Goal: Task Accomplishment & Management: Manage account settings

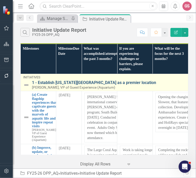
click at [58, 81] on link "1 - Establish [US_STATE][GEOGRAPHIC_DATA] as a premier location" at bounding box center [109, 82] width 154 height 5
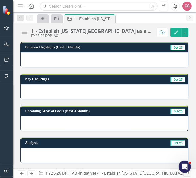
click at [73, 62] on div at bounding box center [105, 59] width 168 height 15
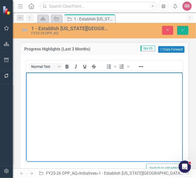
click at [44, 93] on body "Rich Text Area. Press ALT-0 for help." at bounding box center [104, 110] width 157 height 77
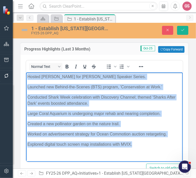
drag, startPoint x: 132, startPoint y: 147, endPoint x: 26, endPoint y: 76, distance: 128.0
click at [26, 76] on html "Hosted [PERSON_NAME] for [PERSON_NAME] Speaker Series. Launched new Behind-the-…" at bounding box center [104, 112] width 157 height 80
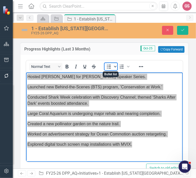
click at [114, 67] on icon "Bullet list" at bounding box center [115, 66] width 3 height 3
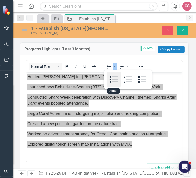
click at [115, 80] on div "Default" at bounding box center [114, 79] width 14 height 14
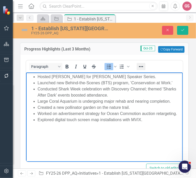
click at [142, 67] on icon "Reveal or hide additional toolbar items" at bounding box center [141, 67] width 6 height 6
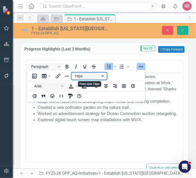
click at [98, 77] on button "16px" at bounding box center [89, 75] width 35 height 7
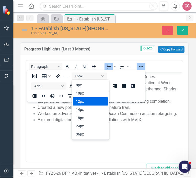
click at [91, 102] on div "12px" at bounding box center [87, 101] width 22 height 6
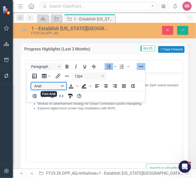
click at [65, 86] on button "Arial" at bounding box center [48, 85] width 35 height 7
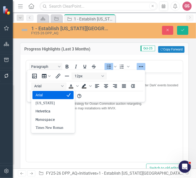
click at [54, 96] on div "Arial" at bounding box center [50, 95] width 28 height 6
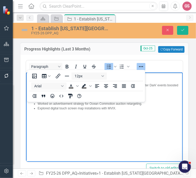
click at [69, 130] on body "Hosted [PERSON_NAME] for [PERSON_NAME] Speaker Series. Launched new Behind-the-…" at bounding box center [104, 110] width 157 height 77
click at [141, 67] on icon "Reveal or hide additional toolbar items" at bounding box center [141, 67] width 6 height 6
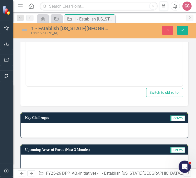
scroll to position [102, 0]
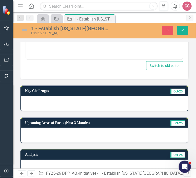
click at [57, 104] on div at bounding box center [105, 103] width 168 height 15
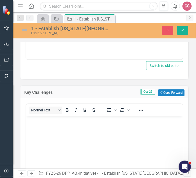
scroll to position [0, 0]
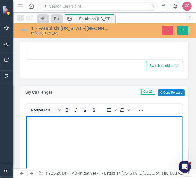
click at [46, 128] on body "Rich Text Area. Press ALT-0 for help." at bounding box center [104, 154] width 157 height 77
click at [35, 125] on body "Rich Text Area. Press ALT-0 for help." at bounding box center [104, 154] width 157 height 77
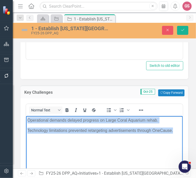
drag, startPoint x: 176, startPoint y: 130, endPoint x: 18, endPoint y: 120, distance: 158.6
click at [26, 120] on html "Operational demands delayed progress on Large Coral Aquarium rehab. Technology …" at bounding box center [104, 154] width 157 height 77
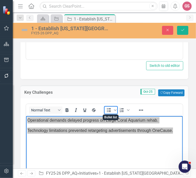
click at [108, 109] on icon "Bullet list" at bounding box center [109, 110] width 4 height 4
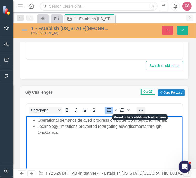
click at [139, 111] on icon "Reveal or hide additional toolbar items" at bounding box center [141, 110] width 6 height 6
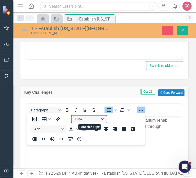
click at [85, 118] on button "16px" at bounding box center [89, 119] width 35 height 7
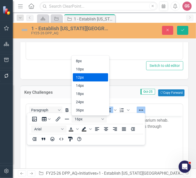
click at [87, 79] on div "12px" at bounding box center [87, 77] width 22 height 6
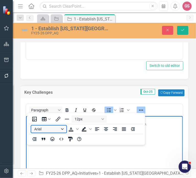
click at [63, 128] on button "Arial" at bounding box center [48, 129] width 35 height 7
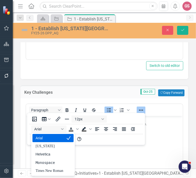
click at [53, 136] on div "Arial" at bounding box center [50, 138] width 28 height 6
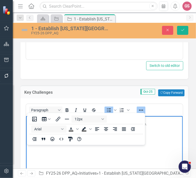
click at [140, 109] on icon "Reveal or hide additional toolbar items" at bounding box center [141, 110] width 6 height 6
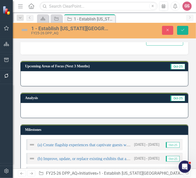
scroll to position [282, 0]
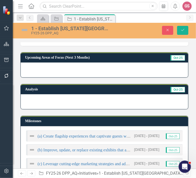
click at [111, 70] on div at bounding box center [105, 70] width 168 height 15
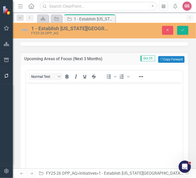
scroll to position [0, 0]
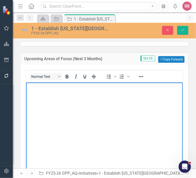
click at [38, 91] on body "Rich Text Area. Press ALT-0 for help." at bounding box center [104, 120] width 157 height 77
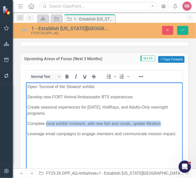
paste body "Rich Text Area. Press ALT-0 for help."
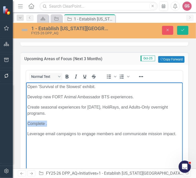
drag, startPoint x: 47, startPoint y: 123, endPoint x: 24, endPoint y: 123, distance: 22.5
click at [26, 123] on html "Open 'Survival of the Slowest' exhibit. Develop new FORT Animal Ambassador BTS …" at bounding box center [104, 120] width 157 height 77
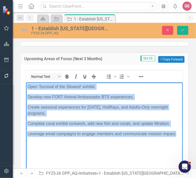
drag, startPoint x: 177, startPoint y: 133, endPoint x: 26, endPoint y: 89, distance: 156.9
click at [26, 89] on body "Open 'Survival of the Slowest' exhibit. Develop new FORT Animal Ambassador BTS …" at bounding box center [104, 120] width 157 height 77
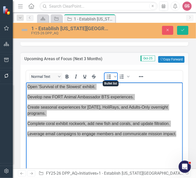
click at [108, 76] on icon "Bullet list" at bounding box center [109, 77] width 6 height 6
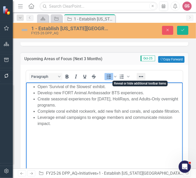
click at [141, 76] on icon "Reveal or hide additional toolbar items" at bounding box center [141, 76] width 4 height 1
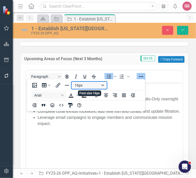
click at [88, 84] on button "16px" at bounding box center [89, 85] width 35 height 7
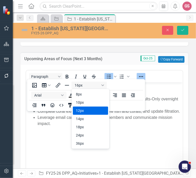
click at [91, 108] on div "12px" at bounding box center [87, 111] width 22 height 6
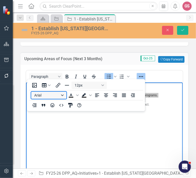
click at [57, 95] on button "Arial" at bounding box center [48, 95] width 35 height 7
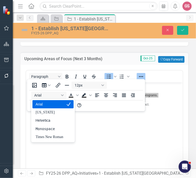
click at [52, 102] on div "Arial" at bounding box center [50, 104] width 28 height 6
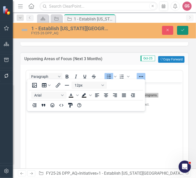
click at [181, 32] on icon "Save" at bounding box center [183, 30] width 5 height 4
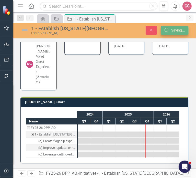
scroll to position [166, 0]
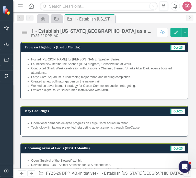
click at [28, 31] on img at bounding box center [24, 32] width 8 height 8
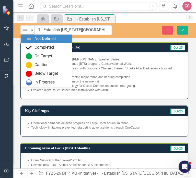
click at [32, 30] on icon "Expand" at bounding box center [31, 30] width 5 height 4
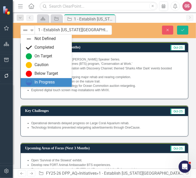
click at [46, 80] on div "In Progress" at bounding box center [45, 82] width 20 height 6
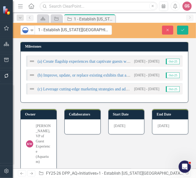
scroll to position [128, 0]
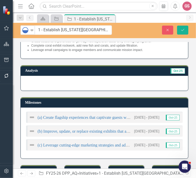
click at [29, 116] on img at bounding box center [32, 117] width 6 height 6
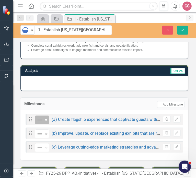
click at [42, 121] on img at bounding box center [40, 120] width 6 height 6
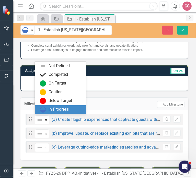
click at [54, 106] on div "In Progress" at bounding box center [60, 109] width 51 height 9
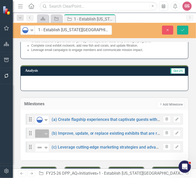
click at [48, 133] on icon "Expand" at bounding box center [46, 134] width 5 height 4
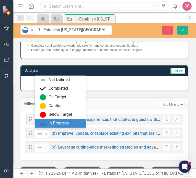
click at [52, 120] on div "In Progress" at bounding box center [59, 123] width 20 height 6
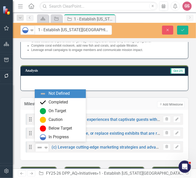
click at [48, 143] on div "Expand" at bounding box center [46, 147] width 5 height 8
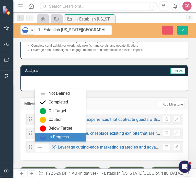
click at [49, 138] on div "In Progress" at bounding box center [59, 137] width 20 height 6
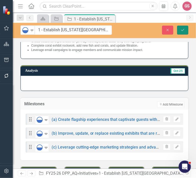
click at [184, 29] on icon "submit" at bounding box center [183, 30] width 3 height 2
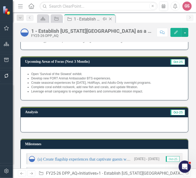
scroll to position [57, 0]
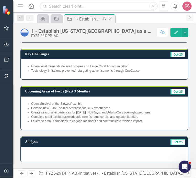
click at [110, 19] on icon at bounding box center [110, 19] width 3 height 3
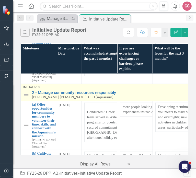
scroll to position [179, 0]
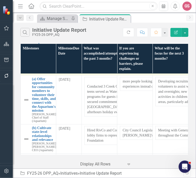
click at [54, 69] on link "2 - Manage community resources responsibly" at bounding box center [109, 67] width 154 height 5
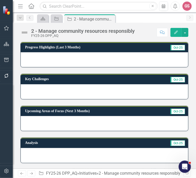
click at [62, 59] on div at bounding box center [105, 59] width 168 height 15
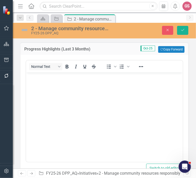
click at [61, 90] on body "Rich Text Area. Press ALT-0 for help." at bounding box center [104, 110] width 157 height 77
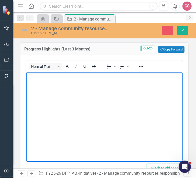
click at [48, 87] on body "Rich Text Area. Press ALT-0 for help." at bounding box center [104, 110] width 157 height 77
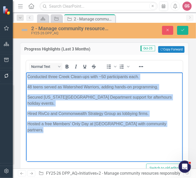
drag, startPoint x: 176, startPoint y: 125, endPoint x: 22, endPoint y: 74, distance: 162.9
click at [26, 74] on html "Conducted three Creek Clean-ups with ~50 participants each. 48 teens served as …" at bounding box center [104, 110] width 157 height 77
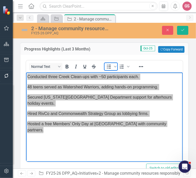
click at [109, 66] on icon "Bullet list" at bounding box center [109, 67] width 4 height 4
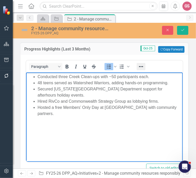
click at [142, 66] on icon "Reveal or hide additional toolbar items" at bounding box center [141, 66] width 4 height 1
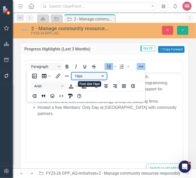
click at [100, 76] on button "16px" at bounding box center [89, 75] width 35 height 7
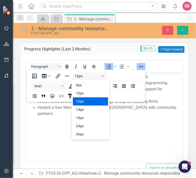
click at [94, 97] on div "12px" at bounding box center [90, 101] width 35 height 8
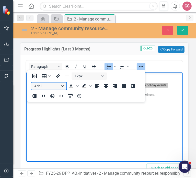
click at [61, 87] on button "Arial" at bounding box center [48, 85] width 35 height 7
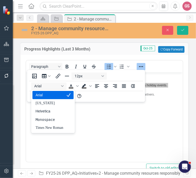
click at [57, 94] on div "Arial" at bounding box center [50, 95] width 28 height 6
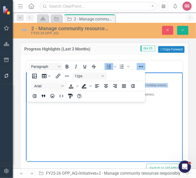
click at [140, 65] on icon "Reveal or hide additional toolbar items" at bounding box center [141, 67] width 6 height 6
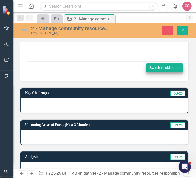
scroll to position [128, 0]
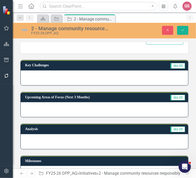
click at [85, 76] on div at bounding box center [105, 77] width 168 height 15
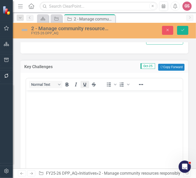
scroll to position [0, 0]
click at [54, 105] on body "Rich Text Area. Press ALT-0 for help." at bounding box center [104, 128] width 157 height 77
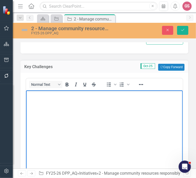
click at [40, 104] on body "Rich Text Area. Press ALT-0 for help." at bounding box center [104, 128] width 157 height 77
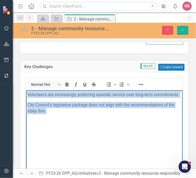
drag, startPoint x: 51, startPoint y: 117, endPoint x: 15, endPoint y: 96, distance: 41.6
click at [26, 96] on html "Volunteers are increasingly preferring episodic service over long-term commitme…" at bounding box center [104, 128] width 157 height 77
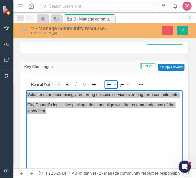
click at [107, 83] on icon "Bullet list" at bounding box center [109, 84] width 6 height 6
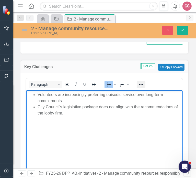
click at [140, 83] on icon "Reveal or hide additional toolbar items" at bounding box center [141, 84] width 6 height 6
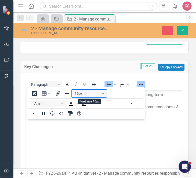
click at [84, 95] on button "16px" at bounding box center [89, 93] width 35 height 7
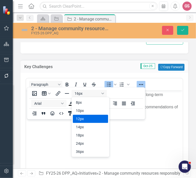
click at [86, 117] on div "12px" at bounding box center [87, 119] width 22 height 6
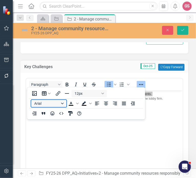
click at [57, 104] on button "Arial" at bounding box center [48, 103] width 35 height 7
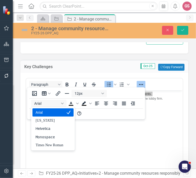
click at [54, 112] on div "Arial" at bounding box center [50, 112] width 28 height 6
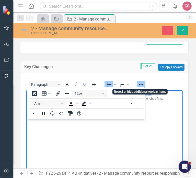
click at [141, 83] on icon "Reveal or hide additional toolbar items" at bounding box center [141, 84] width 6 height 6
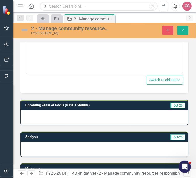
scroll to position [256, 0]
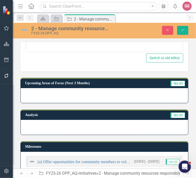
click at [101, 95] on div at bounding box center [105, 95] width 168 height 15
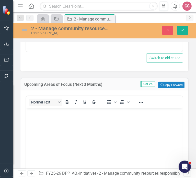
scroll to position [0, 0]
click at [64, 117] on body "Rich Text Area. Press ALT-0 for help." at bounding box center [104, 146] width 157 height 77
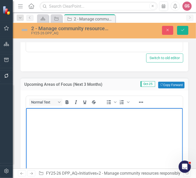
click at [34, 116] on body "Rich Text Area. Press ALT-0 for help." at bounding box center [104, 146] width 157 height 77
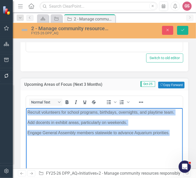
drag, startPoint x: 170, startPoint y: 131, endPoint x: 24, endPoint y: 112, distance: 146.7
click at [26, 112] on html "Recruit volunteers for school programs, birthdays, overnights, and playtime tea…" at bounding box center [104, 146] width 157 height 77
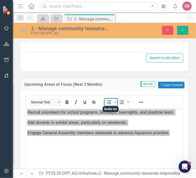
click at [109, 101] on icon "Bullet list" at bounding box center [109, 102] width 6 height 6
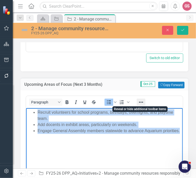
click at [141, 102] on icon "Reveal or hide additional toolbar items" at bounding box center [141, 102] width 6 height 6
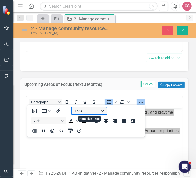
click at [88, 110] on button "16px" at bounding box center [89, 110] width 35 height 7
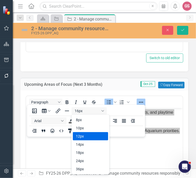
click at [88, 135] on div "12px" at bounding box center [87, 136] width 22 height 6
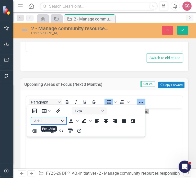
click at [59, 122] on button "Arial" at bounding box center [48, 120] width 35 height 7
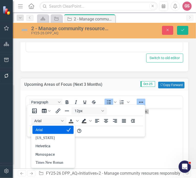
click at [55, 131] on div "Arial" at bounding box center [50, 130] width 28 height 6
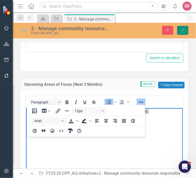
click at [185, 30] on icon "Save" at bounding box center [183, 30] width 5 height 4
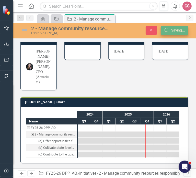
scroll to position [140, 0]
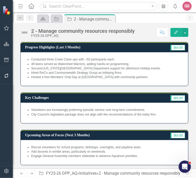
click at [25, 33] on img at bounding box center [24, 32] width 8 height 8
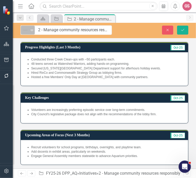
click at [27, 33] on img at bounding box center [25, 30] width 6 height 6
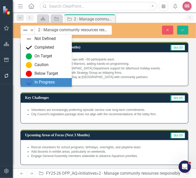
click at [42, 83] on div "In Progress" at bounding box center [45, 82] width 20 height 6
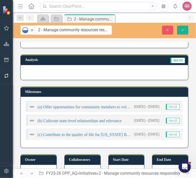
scroll to position [154, 0]
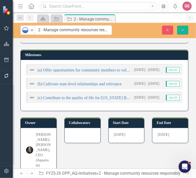
click at [35, 67] on div at bounding box center [33, 70] width 9 height 6
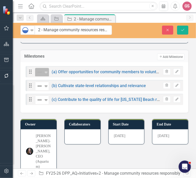
click at [36, 70] on div "Not Defined" at bounding box center [40, 72] width 8 height 7
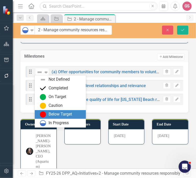
click at [50, 119] on div "Below Target" at bounding box center [60, 114] width 51 height 9
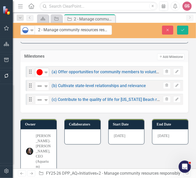
click at [48, 70] on icon "Expand" at bounding box center [46, 72] width 5 height 4
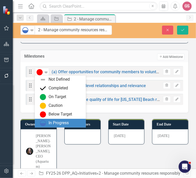
click at [56, 125] on div "In Progress" at bounding box center [59, 123] width 20 height 6
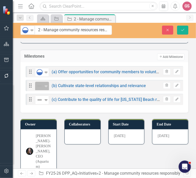
click at [47, 85] on icon "Expand" at bounding box center [46, 86] width 5 height 4
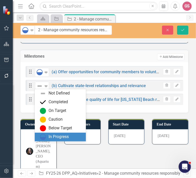
click at [50, 136] on div "In Progress" at bounding box center [59, 137] width 20 height 6
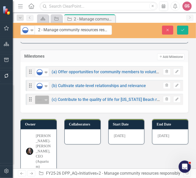
click at [45, 99] on icon "Expand" at bounding box center [46, 100] width 5 height 4
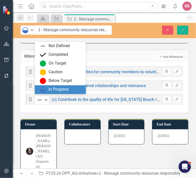
click at [46, 88] on img at bounding box center [43, 90] width 6 height 6
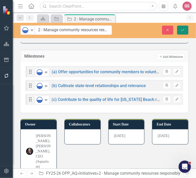
click at [183, 30] on icon "Save" at bounding box center [183, 30] width 5 height 4
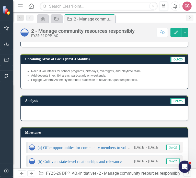
scroll to position [77, 0]
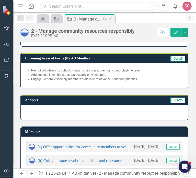
click at [111, 18] on icon "Close" at bounding box center [110, 19] width 5 height 4
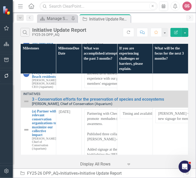
scroll to position [307, 0]
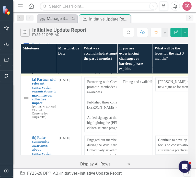
click at [78, 70] on link "3 - Conservation efforts for the preservation of species and ecosystems" at bounding box center [109, 67] width 154 height 5
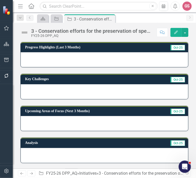
click at [70, 59] on div at bounding box center [105, 59] width 168 height 15
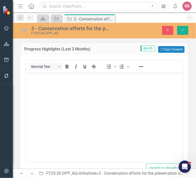
click at [50, 94] on body "Rich Text Area. Press ALT-0 for help." at bounding box center [104, 110] width 157 height 77
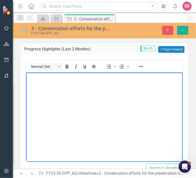
click at [41, 83] on body "Rich Text Area. Press ALT-0 for help." at bounding box center [104, 110] width 157 height 77
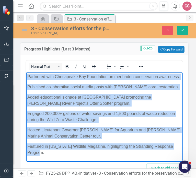
drag, startPoint x: 54, startPoint y: 158, endPoint x: 14, endPoint y: 69, distance: 97.5
click at [26, 72] on html "Partnered with Chesapeake Bay Foundation on menhaden conservation awareness. Pu…" at bounding box center [104, 116] width 157 height 89
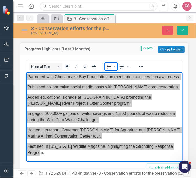
click at [109, 65] on icon "Bullet list" at bounding box center [109, 67] width 6 height 6
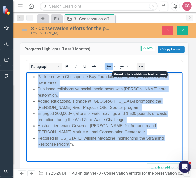
click at [139, 66] on icon "Reveal or hide additional toolbar items" at bounding box center [141, 67] width 6 height 6
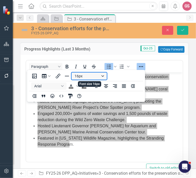
click at [92, 76] on button "16px" at bounding box center [89, 75] width 35 height 7
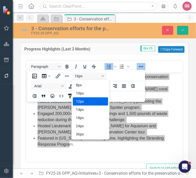
click at [91, 100] on div "12px" at bounding box center [87, 101] width 22 height 6
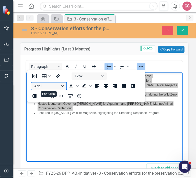
click at [51, 85] on button "Arial" at bounding box center [48, 85] width 35 height 7
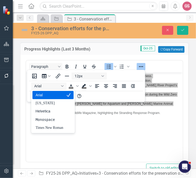
click at [45, 94] on div "Arial" at bounding box center [50, 95] width 28 height 6
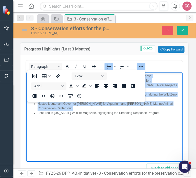
click at [141, 64] on icon "Reveal or hide additional toolbar items" at bounding box center [141, 67] width 6 height 6
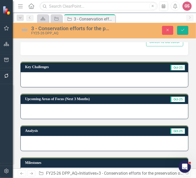
scroll to position [128, 0]
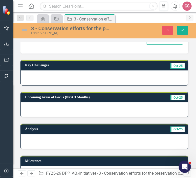
click at [89, 79] on div at bounding box center [105, 77] width 168 height 15
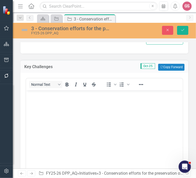
scroll to position [0, 0]
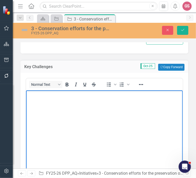
click at [36, 101] on body "Rich Text Area. Press ALT-0 for help." at bounding box center [104, 128] width 157 height 77
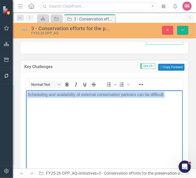
drag, startPoint x: 171, startPoint y: 95, endPoint x: 24, endPoint y: 96, distance: 146.8
click at [26, 96] on html "Scheduling and availability of external conservation partners can be difficult." at bounding box center [104, 128] width 157 height 77
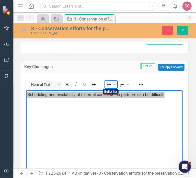
click at [109, 85] on icon "Bullet list" at bounding box center [109, 84] width 6 height 6
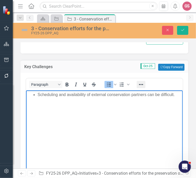
click at [140, 84] on icon "Reveal or hide additional toolbar items" at bounding box center [141, 84] width 6 height 6
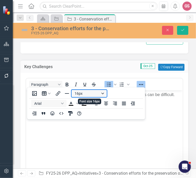
click at [85, 93] on button "16px" at bounding box center [89, 93] width 35 height 7
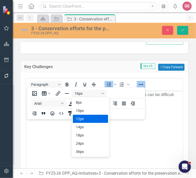
click at [87, 119] on div "12px" at bounding box center [87, 119] width 22 height 6
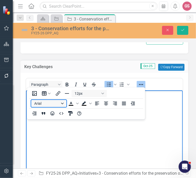
click at [55, 105] on button "Arial" at bounding box center [48, 103] width 35 height 7
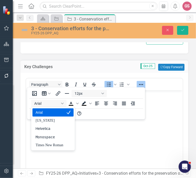
click at [52, 113] on div "Arial" at bounding box center [50, 112] width 28 height 6
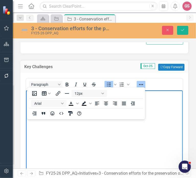
click at [141, 82] on icon "Reveal or hide additional toolbar items" at bounding box center [141, 84] width 6 height 6
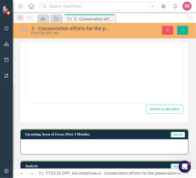
scroll to position [231, 0]
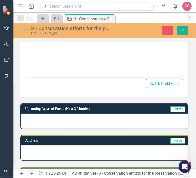
click at [66, 119] on div at bounding box center [105, 121] width 168 height 15
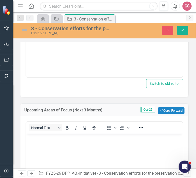
scroll to position [0, 0]
click at [50, 139] on p "Rich Text Area. Press ALT-0 for help." at bounding box center [104, 138] width 154 height 6
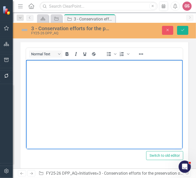
scroll to position [307, 0]
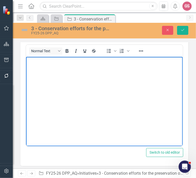
click at [37, 62] on p "Rich Text Area. Press ALT-0 for help." at bounding box center [104, 61] width 154 height 6
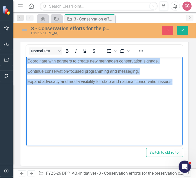
drag, startPoint x: 174, startPoint y: 80, endPoint x: 13, endPoint y: 62, distance: 162.9
click at [26, 62] on html "Coordinate with partners to create new menhaden conservation signage. Continue …" at bounding box center [104, 95] width 157 height 77
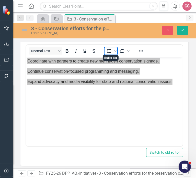
click at [108, 50] on icon "Bullet list" at bounding box center [109, 51] width 6 height 6
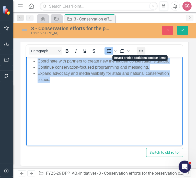
click at [139, 51] on icon "Reveal or hide additional toolbar items" at bounding box center [141, 51] width 6 height 6
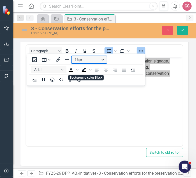
click at [88, 61] on button "16px" at bounding box center [89, 59] width 35 height 7
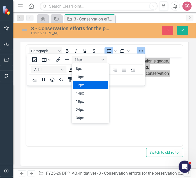
click at [85, 86] on div "12px" at bounding box center [87, 85] width 22 height 6
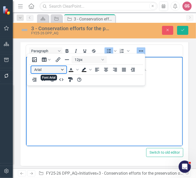
click at [63, 71] on button "Arial" at bounding box center [48, 69] width 35 height 7
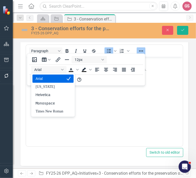
click at [54, 78] on div "Arial" at bounding box center [50, 79] width 28 height 6
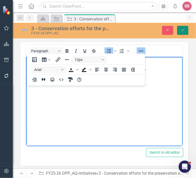
click at [185, 29] on icon "Save" at bounding box center [183, 30] width 5 height 4
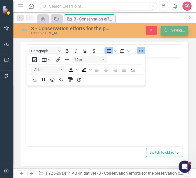
scroll to position [78, 0]
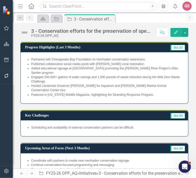
click at [28, 33] on img at bounding box center [24, 32] width 8 height 8
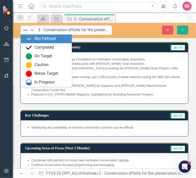
click at [28, 33] on div "Not Defined" at bounding box center [26, 30] width 8 height 7
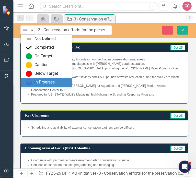
click at [38, 85] on div "In Progress" at bounding box center [45, 82] width 20 height 6
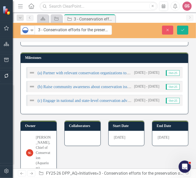
scroll to position [179, 0]
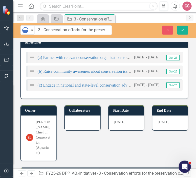
click at [33, 54] on img at bounding box center [32, 57] width 6 height 6
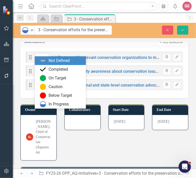
click at [38, 55] on img at bounding box center [40, 58] width 6 height 6
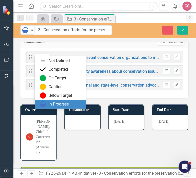
click at [50, 106] on div "In Progress" at bounding box center [59, 104] width 20 height 6
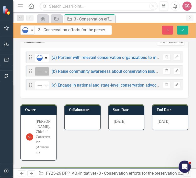
click at [43, 68] on div "Not Defined" at bounding box center [40, 71] width 8 height 7
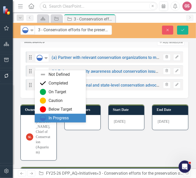
click at [59, 116] on div "In Progress" at bounding box center [59, 118] width 20 height 6
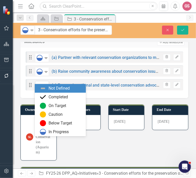
click at [48, 84] on icon "Expand" at bounding box center [46, 86] width 5 height 4
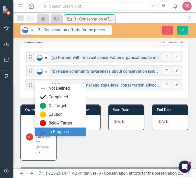
click at [58, 131] on div "In Progress" at bounding box center [59, 132] width 20 height 6
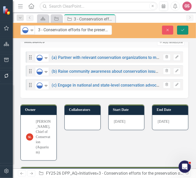
click at [184, 27] on button "Save" at bounding box center [183, 30] width 11 height 9
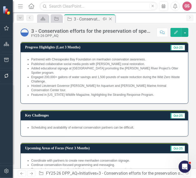
click at [112, 19] on icon "Close" at bounding box center [110, 19] width 5 height 4
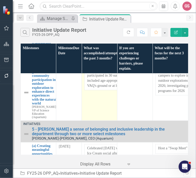
scroll to position [512, 0]
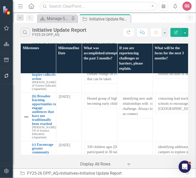
click at [67, 42] on link "4 - Engagement with Educational Programs" at bounding box center [109, 39] width 154 height 5
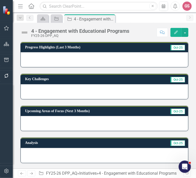
click at [56, 57] on div at bounding box center [105, 59] width 168 height 15
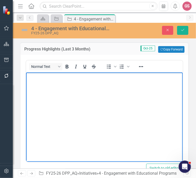
click at [46, 94] on body "Rich Text Area. Press ALT-0 for help." at bounding box center [104, 110] width 157 height 77
click at [32, 79] on p "Rich Text Area. Press ALT-0 for help." at bounding box center [104, 77] width 154 height 6
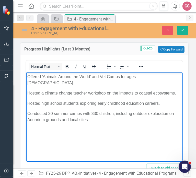
drag, startPoint x: 105, startPoint y: 111, endPoint x: 24, endPoint y: 92, distance: 82.5
click at [26, 92] on html "Offered 'Animals Around the World' and Vet Camps for ages [DEMOGRAPHIC_DATA]. H…" at bounding box center [104, 110] width 157 height 77
click at [100, 115] on p "Conducted 30 summer camps with 330 children, including outdoor exploration on A…" at bounding box center [104, 117] width 154 height 12
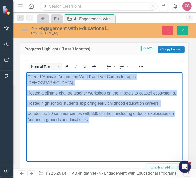
drag, startPoint x: 97, startPoint y: 115, endPoint x: 43, endPoint y: 148, distance: 63.1
click at [26, 76] on html "Offered 'Animals Around the World' and Vet Camps for ages [DEMOGRAPHIC_DATA]. H…" at bounding box center [104, 110] width 157 height 77
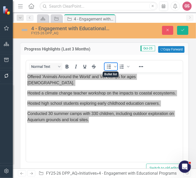
click at [109, 68] on icon "Bullet list" at bounding box center [109, 67] width 6 height 6
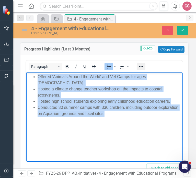
click at [144, 65] on button "Reveal or hide additional toolbar items" at bounding box center [141, 66] width 9 height 7
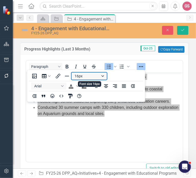
click at [89, 77] on button "16px" at bounding box center [89, 75] width 35 height 7
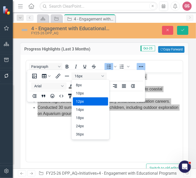
click at [89, 99] on div "12px" at bounding box center [87, 101] width 22 height 6
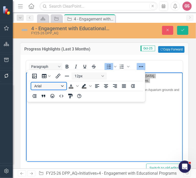
click at [50, 87] on button "Arial" at bounding box center [48, 85] width 35 height 7
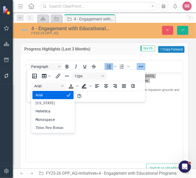
click at [49, 96] on div "Arial" at bounding box center [50, 95] width 28 height 6
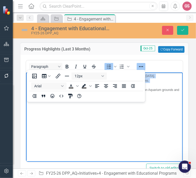
click at [143, 65] on icon "Reveal or hide additional toolbar items" at bounding box center [141, 67] width 6 height 6
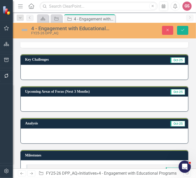
scroll to position [102, 0]
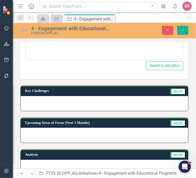
click at [48, 101] on div at bounding box center [105, 103] width 168 height 15
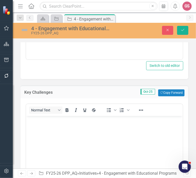
scroll to position [0, 0]
drag, startPoint x: 39, startPoint y: 127, endPoint x: 29, endPoint y: 123, distance: 10.5
click at [39, 127] on body "Rich Text Area. Press ALT-0 for help." at bounding box center [104, 154] width 157 height 77
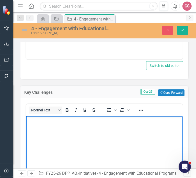
click at [38, 124] on body "Rich Text Area. Press ALT-0 for help." at bounding box center [104, 154] width 157 height 77
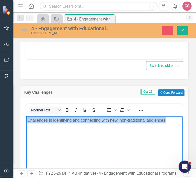
drag, startPoint x: 170, startPoint y: 122, endPoint x: 23, endPoint y: 122, distance: 147.0
click at [26, 122] on html "Challenges in identifying and connecting with new, non-traditional audiences." at bounding box center [104, 154] width 157 height 77
click at [138, 109] on icon "Reveal or hide additional toolbar items" at bounding box center [141, 110] width 6 height 6
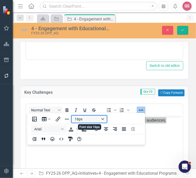
click at [82, 120] on button "16px" at bounding box center [89, 119] width 35 height 7
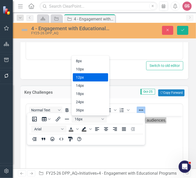
click at [84, 77] on div "12px" at bounding box center [87, 77] width 22 height 6
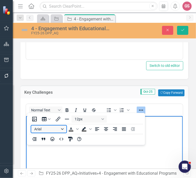
click at [53, 129] on button "Arial" at bounding box center [48, 129] width 35 height 7
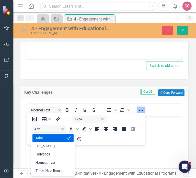
click at [51, 139] on div "Arial" at bounding box center [50, 138] width 28 height 6
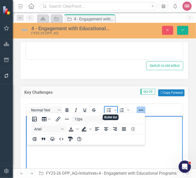
click at [108, 108] on icon "Bullet list" at bounding box center [109, 110] width 6 height 6
click at [141, 109] on icon "Reveal or hide additional toolbar items" at bounding box center [141, 110] width 6 height 6
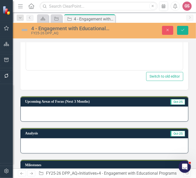
scroll to position [256, 0]
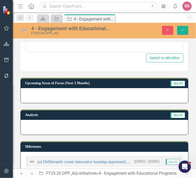
click at [49, 91] on div at bounding box center [105, 95] width 168 height 15
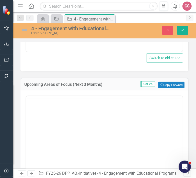
scroll to position [0, 0]
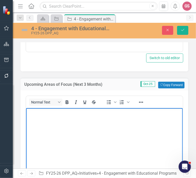
click at [31, 120] on body "Rich Text Area. Press ALT-0 for help." at bounding box center [104, 146] width 157 height 77
click at [43, 118] on body "Rich Text Area. Press ALT-0 for help." at bounding box center [104, 146] width 157 height 77
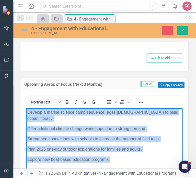
drag, startPoint x: 86, startPoint y: 150, endPoint x: 14, endPoint y: 99, distance: 88.2
click at [26, 108] on html "Develop a marine science camp sequence (ages [DEMOGRAPHIC_DATA]) to build ocean…" at bounding box center [104, 146] width 157 height 77
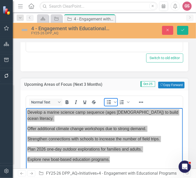
click at [112, 102] on icon "Bullet list" at bounding box center [109, 102] width 6 height 6
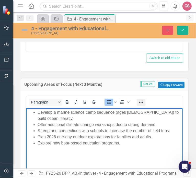
click at [139, 102] on icon "Reveal or hide additional toolbar items" at bounding box center [141, 102] width 6 height 6
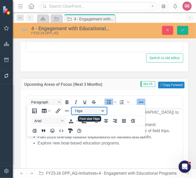
click at [87, 113] on button "16px" at bounding box center [89, 110] width 35 height 7
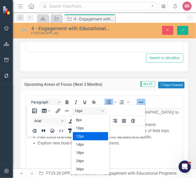
click at [86, 138] on div "12px" at bounding box center [87, 136] width 22 height 6
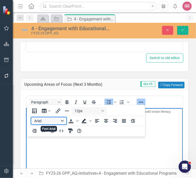
click at [55, 122] on button "Arial" at bounding box center [48, 120] width 35 height 7
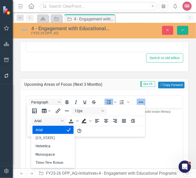
click at [51, 130] on div "Arial" at bounding box center [50, 130] width 28 height 6
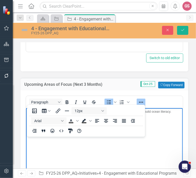
click at [142, 102] on icon "Reveal or hide additional toolbar items" at bounding box center [141, 102] width 6 height 6
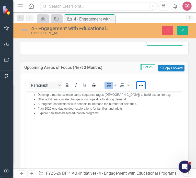
scroll to position [282, 0]
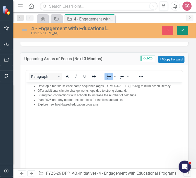
click at [182, 30] on icon "Save" at bounding box center [183, 30] width 5 height 4
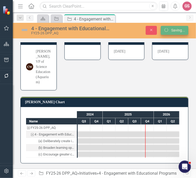
scroll to position [166, 0]
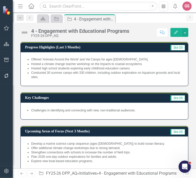
click at [22, 32] on img at bounding box center [24, 32] width 8 height 8
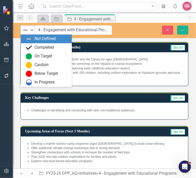
click at [28, 33] on img at bounding box center [25, 30] width 6 height 6
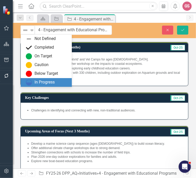
click at [43, 85] on div "In Progress" at bounding box center [45, 82] width 20 height 6
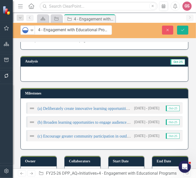
scroll to position [154, 0]
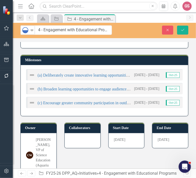
click at [33, 72] on img at bounding box center [32, 75] width 6 height 6
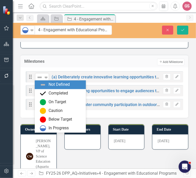
click at [43, 78] on div "Not Defined" at bounding box center [40, 77] width 8 height 7
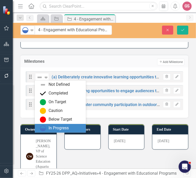
click at [55, 129] on div "In Progress" at bounding box center [59, 128] width 20 height 6
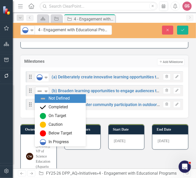
click at [46, 91] on icon "Expand" at bounding box center [46, 91] width 5 height 4
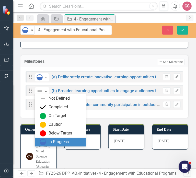
click at [54, 144] on div "In Progress" at bounding box center [59, 142] width 20 height 6
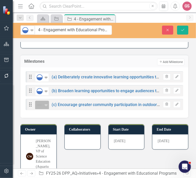
click at [44, 103] on icon "Expand" at bounding box center [46, 105] width 5 height 4
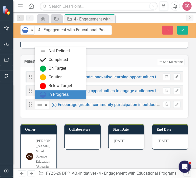
click at [47, 97] on div "In Progress" at bounding box center [61, 95] width 43 height 6
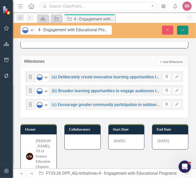
click at [181, 31] on icon "Save" at bounding box center [183, 30] width 5 height 4
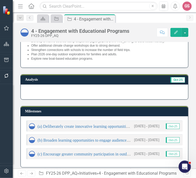
scroll to position [179, 0]
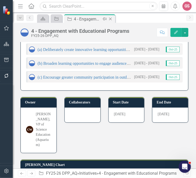
click at [112, 19] on icon "Close" at bounding box center [110, 19] width 5 height 4
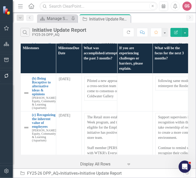
scroll to position [692, 0]
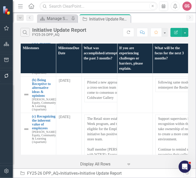
click at [55, 34] on link "5 - [PERSON_NAME] a sense of belonging and inclusive leadership in the departme…" at bounding box center [109, 29] width 154 height 9
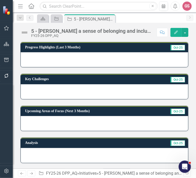
click at [63, 58] on div at bounding box center [105, 59] width 168 height 15
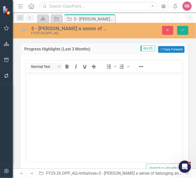
click at [30, 81] on body "Rich Text Area. Press ALT-0 for help." at bounding box center [104, 110] width 157 height 77
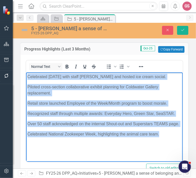
drag, startPoint x: 164, startPoint y: 141, endPoint x: 18, endPoint y: 67, distance: 164.0
click at [26, 72] on html "Celebrated [DATE] with staff [PERSON_NAME] and hosted ice cream social. Piloted…" at bounding box center [104, 110] width 157 height 77
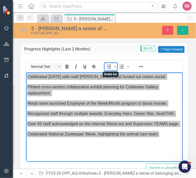
click at [109, 68] on icon "Bullet list" at bounding box center [109, 67] width 4 height 4
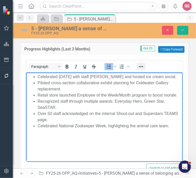
click at [139, 65] on icon "Reveal or hide additional toolbar items" at bounding box center [141, 67] width 6 height 6
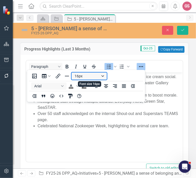
click at [88, 78] on button "16px" at bounding box center [89, 75] width 35 height 7
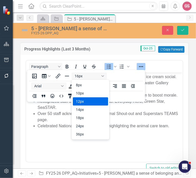
click at [86, 100] on div "12px" at bounding box center [87, 101] width 22 height 6
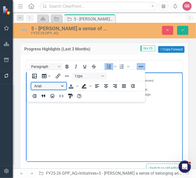
click at [57, 86] on button "Arial" at bounding box center [48, 85] width 35 height 7
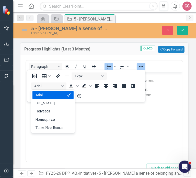
click at [53, 96] on div "Arial" at bounding box center [50, 95] width 28 height 6
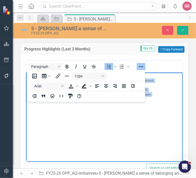
click at [139, 66] on icon "Reveal or hide additional toolbar items" at bounding box center [141, 67] width 6 height 6
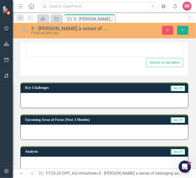
scroll to position [102, 0]
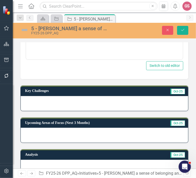
click at [53, 106] on div at bounding box center [105, 103] width 168 height 15
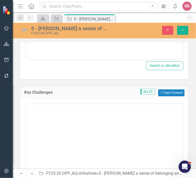
scroll to position [0, 0]
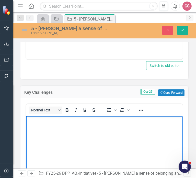
click at [60, 124] on body "Rich Text Area. Press ALT-0 for help." at bounding box center [104, 154] width 157 height 77
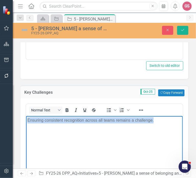
drag, startPoint x: 155, startPoint y: 120, endPoint x: -5, endPoint y: 121, distance: 159.8
click at [26, 121] on html "Ensuring consistent recognition across all teams remains a challenge." at bounding box center [104, 154] width 157 height 77
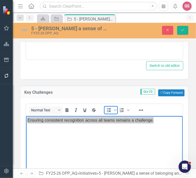
click at [112, 109] on icon "Bullet list" at bounding box center [109, 110] width 6 height 6
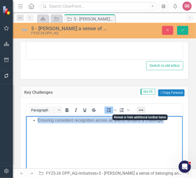
click at [141, 110] on icon "Reveal or hide additional toolbar items" at bounding box center [141, 110] width 6 height 6
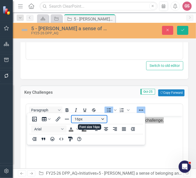
click at [84, 121] on button "16px" at bounding box center [89, 119] width 35 height 7
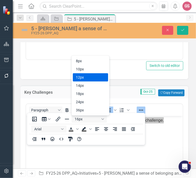
click at [85, 77] on div "12px" at bounding box center [87, 77] width 22 height 6
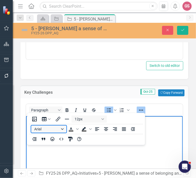
click at [63, 131] on button "Arial" at bounding box center [48, 129] width 35 height 7
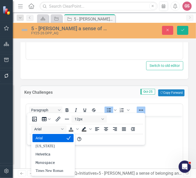
click at [55, 138] on div "Arial" at bounding box center [50, 138] width 28 height 6
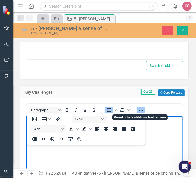
click at [137, 110] on button "Reveal or hide additional toolbar items" at bounding box center [141, 110] width 9 height 7
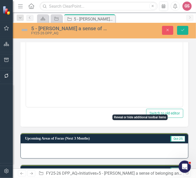
scroll to position [231, 0]
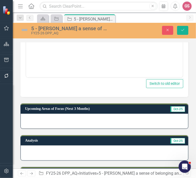
click at [51, 117] on div at bounding box center [105, 121] width 168 height 15
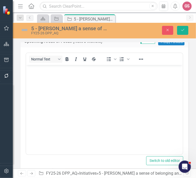
scroll to position [307, 0]
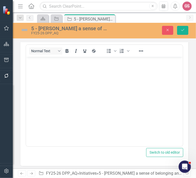
click at [53, 73] on body "Rich Text Area. Press ALT-0 for help." at bounding box center [104, 95] width 157 height 77
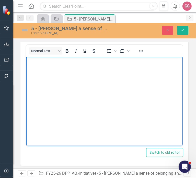
click at [52, 60] on p "Rich Text Area. Press ALT-0 for help." at bounding box center [104, 61] width 154 height 6
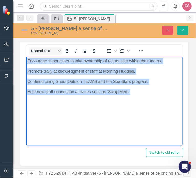
drag, startPoint x: 138, startPoint y: 90, endPoint x: 47, endPoint y: 119, distance: 94.6
click at [26, 63] on html "Encourage supervisors to take ownership of recognition within their teams. Prom…" at bounding box center [104, 95] width 157 height 77
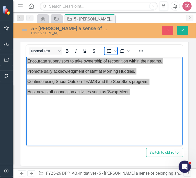
click at [109, 50] on icon "Bullet list" at bounding box center [109, 51] width 6 height 6
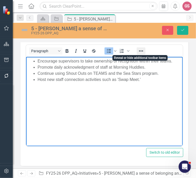
click at [144, 49] on icon "Reveal or hide additional toolbar items" at bounding box center [141, 51] width 6 height 6
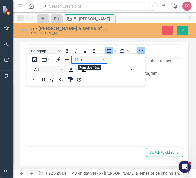
click at [83, 59] on button "16px" at bounding box center [89, 59] width 35 height 7
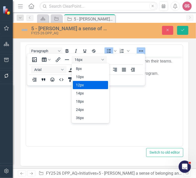
click at [86, 83] on div "12px" at bounding box center [87, 85] width 22 height 6
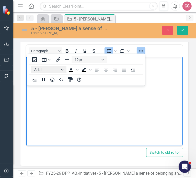
click at [59, 70] on button "Arial" at bounding box center [48, 69] width 35 height 7
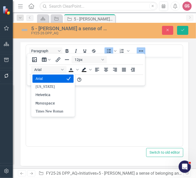
click at [50, 78] on div "Arial" at bounding box center [50, 79] width 28 height 6
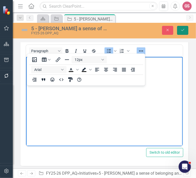
click at [186, 30] on button "Save" at bounding box center [183, 30] width 11 height 9
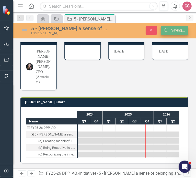
scroll to position [78, 0]
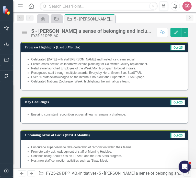
click at [26, 32] on img at bounding box center [24, 32] width 8 height 8
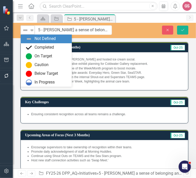
click at [31, 31] on icon "Expand" at bounding box center [31, 30] width 5 height 4
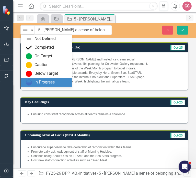
click at [41, 82] on div "In Progress" at bounding box center [45, 82] width 20 height 6
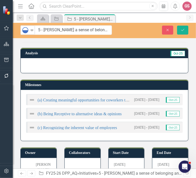
scroll to position [154, 0]
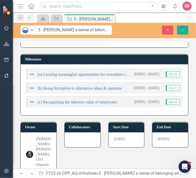
click at [30, 75] on img at bounding box center [32, 74] width 6 height 6
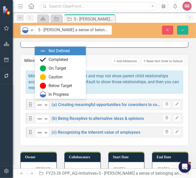
click at [43, 103] on div "Not Defined" at bounding box center [40, 104] width 8 height 7
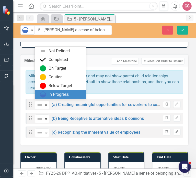
click at [47, 92] on div "In Progress" at bounding box center [61, 94] width 43 height 6
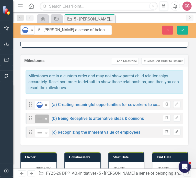
click at [48, 117] on icon "Expand" at bounding box center [46, 119] width 5 height 4
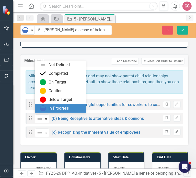
click at [49, 110] on div "In Progress" at bounding box center [59, 109] width 20 height 6
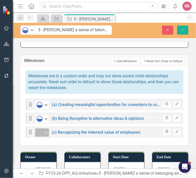
click at [47, 132] on icon "Expand" at bounding box center [46, 133] width 5 height 4
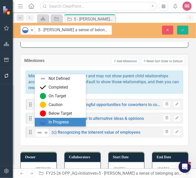
click at [49, 123] on div "In Progress" at bounding box center [59, 122] width 20 height 6
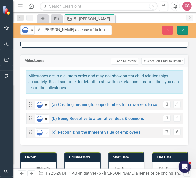
click at [180, 32] on button "Save" at bounding box center [183, 30] width 11 height 9
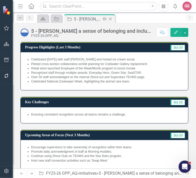
click at [111, 17] on icon "Close" at bounding box center [110, 19] width 5 height 4
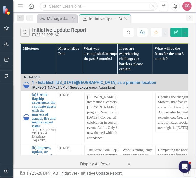
click at [127, 17] on icon "Close" at bounding box center [125, 19] width 5 height 4
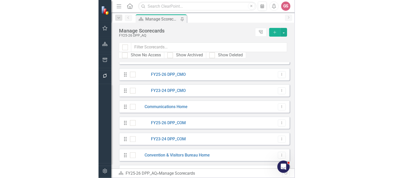
scroll to position [231, 0]
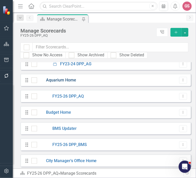
click at [51, 79] on link "Aquarium Home" at bounding box center [56, 80] width 39 height 6
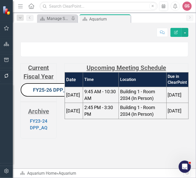
click at [39, 93] on link "FY25-26 DPP_AQ" at bounding box center [52, 90] width 39 height 6
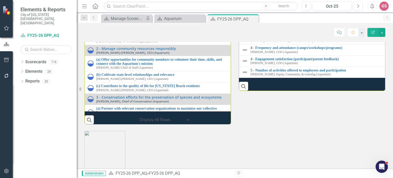
scroll to position [582, 0]
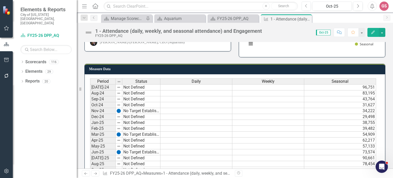
scroll to position [102, 0]
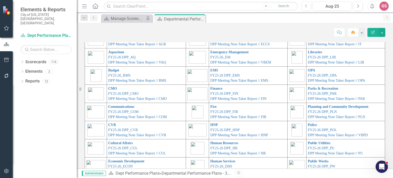
scroll to position [4, 0]
